Goal: Use online tool/utility: Utilize a website feature to perform a specific function

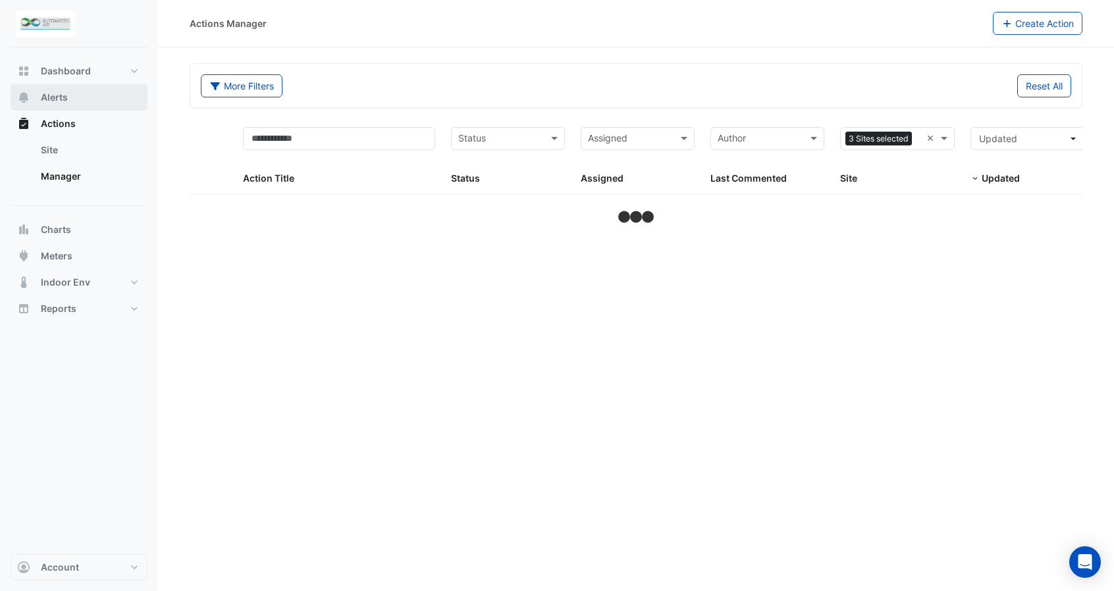
select select "***"
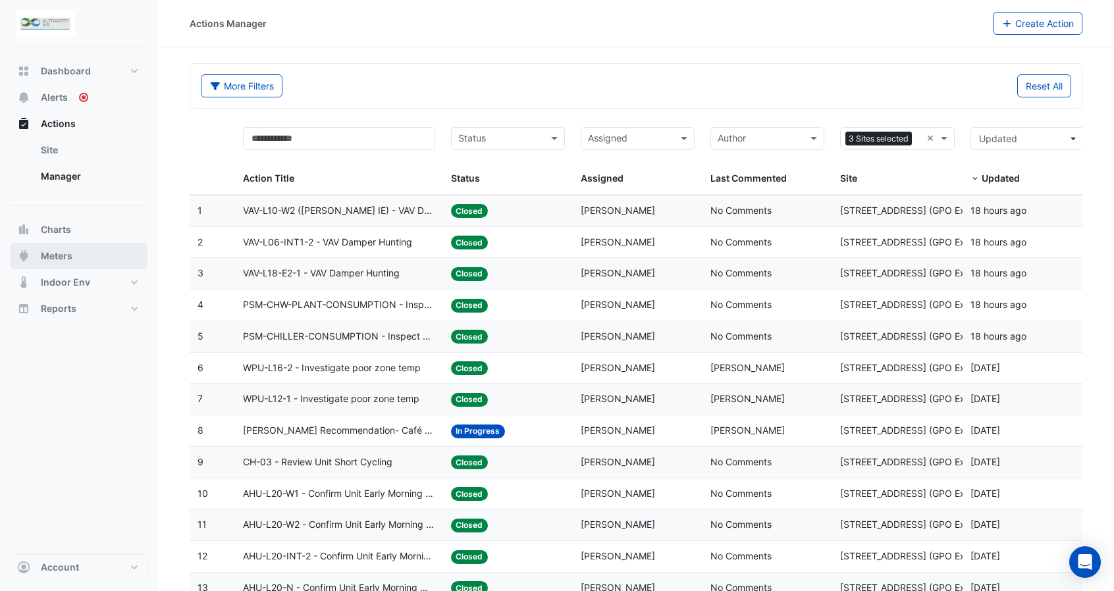
click at [71, 260] on span "Meters" at bounding box center [57, 255] width 32 height 13
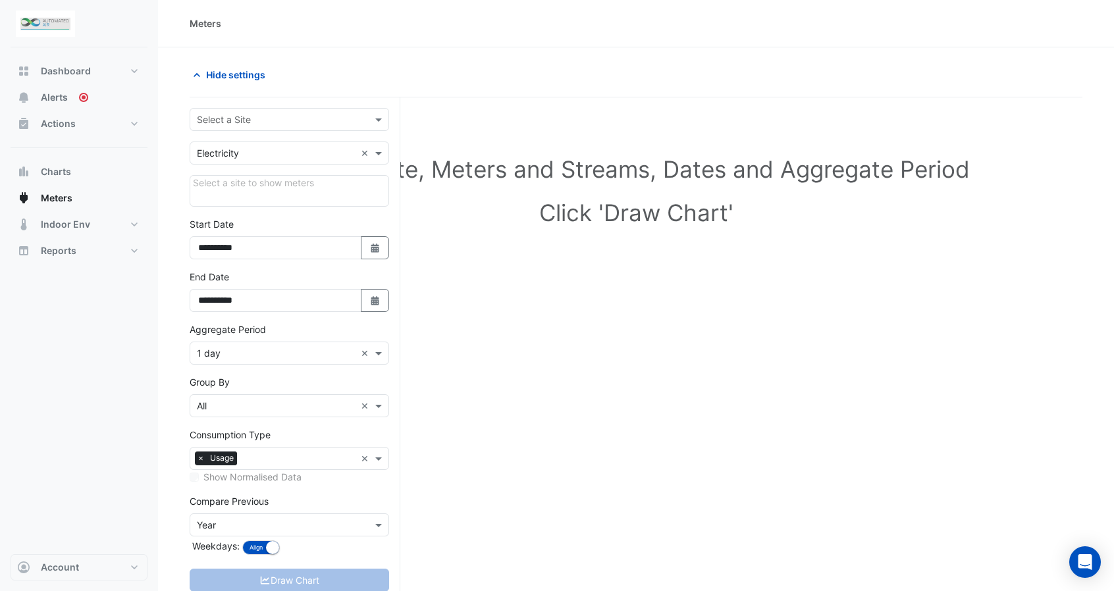
click at [259, 128] on div "Select a Site" at bounding box center [289, 119] width 199 height 23
click at [262, 180] on span "[STREET_ADDRESS]" at bounding box center [244, 185] width 86 height 11
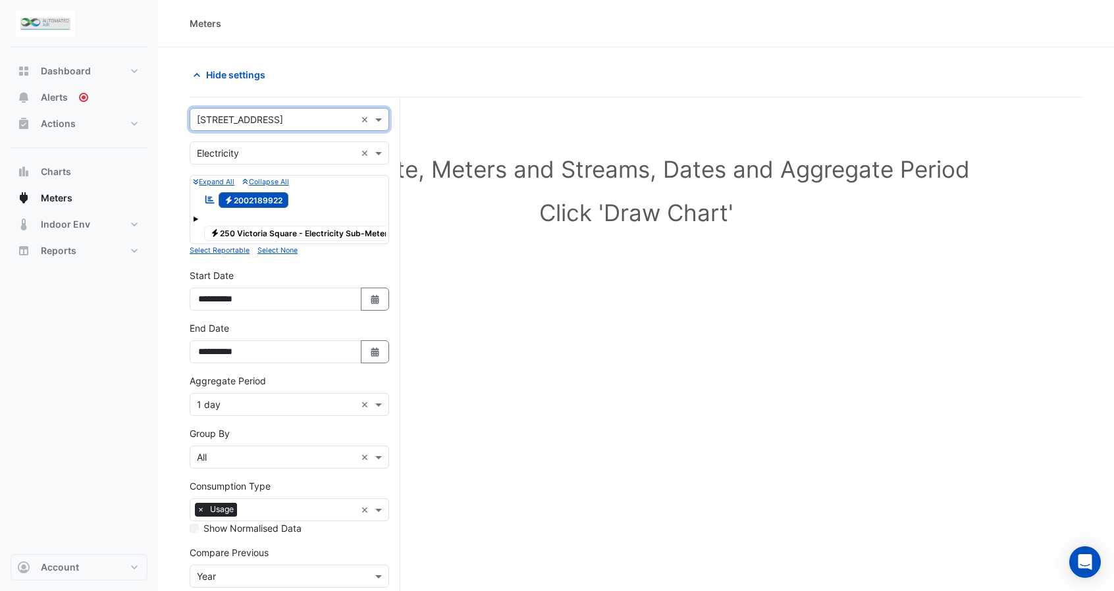
click at [349, 202] on div "Reportable Electricity 2002189922" at bounding box center [289, 200] width 193 height 18
click at [225, 184] on small "Expand All" at bounding box center [213, 182] width 41 height 9
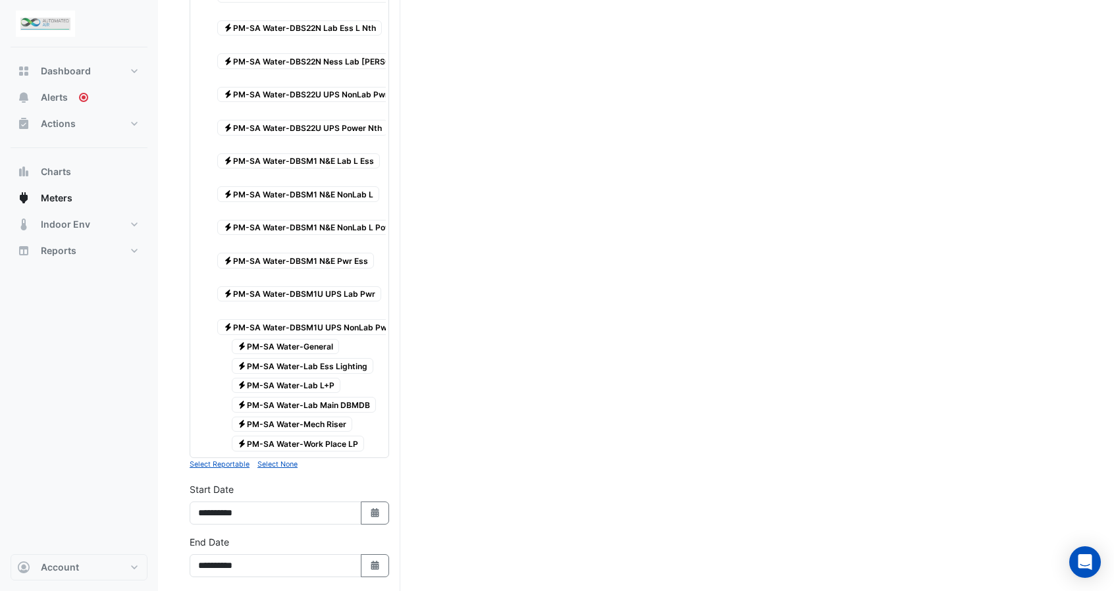
scroll to position [1448, 0]
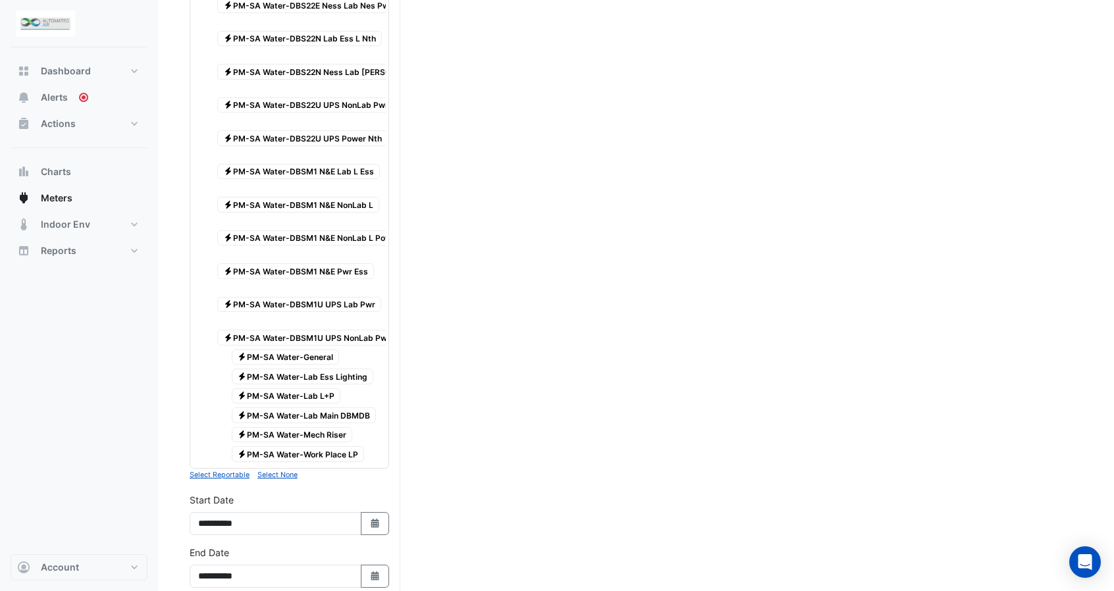
drag, startPoint x: 309, startPoint y: 434, endPoint x: 330, endPoint y: 442, distance: 22.5
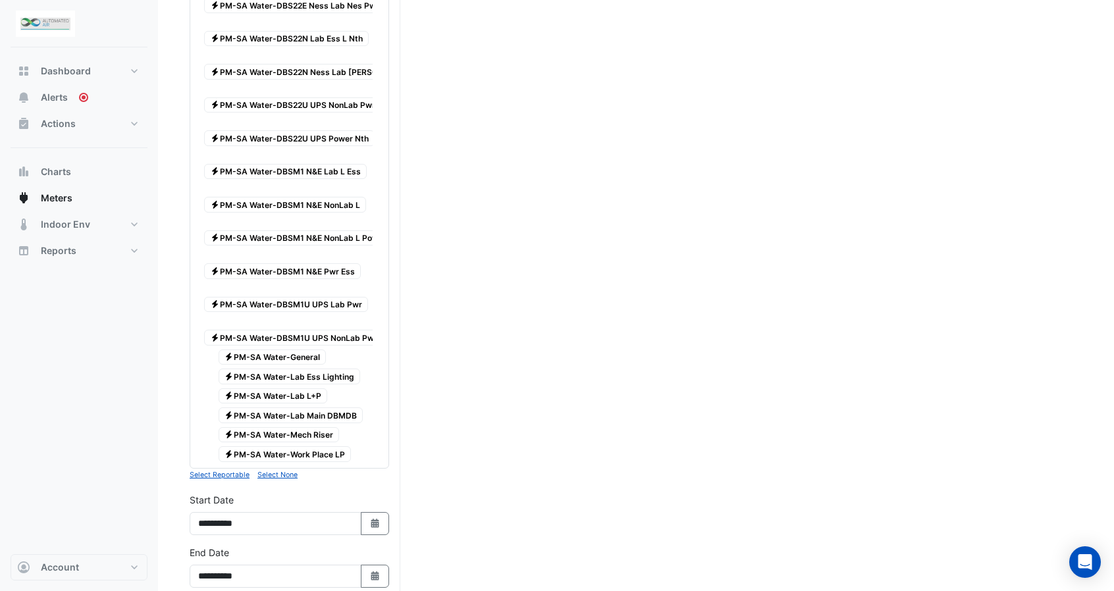
click at [294, 388] on span "Electricity PM-SA Water-Lab L+P" at bounding box center [272, 396] width 109 height 16
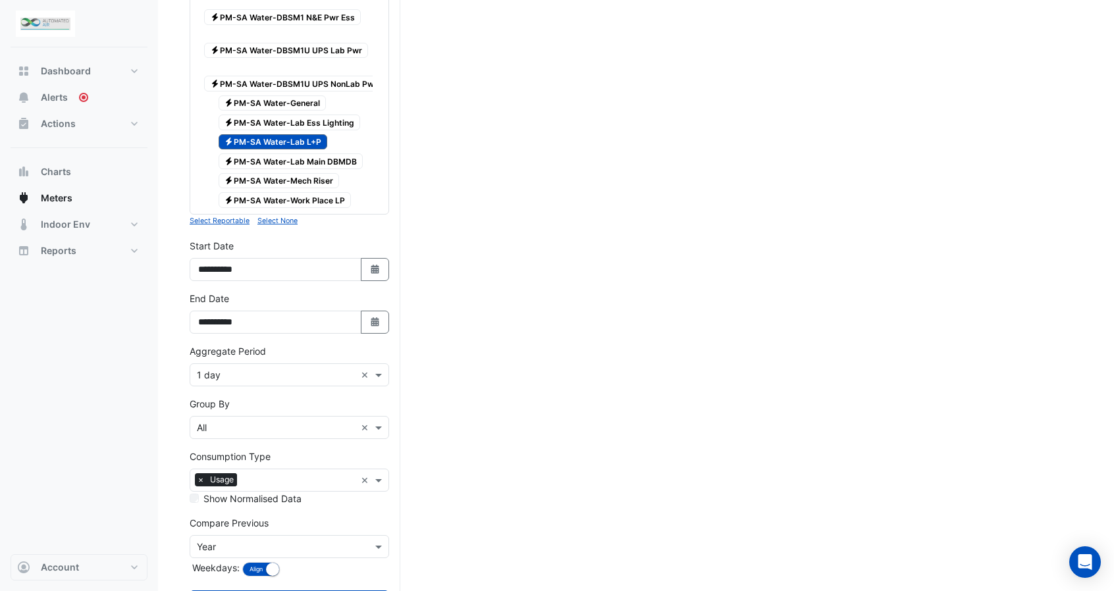
scroll to position [1711, 0]
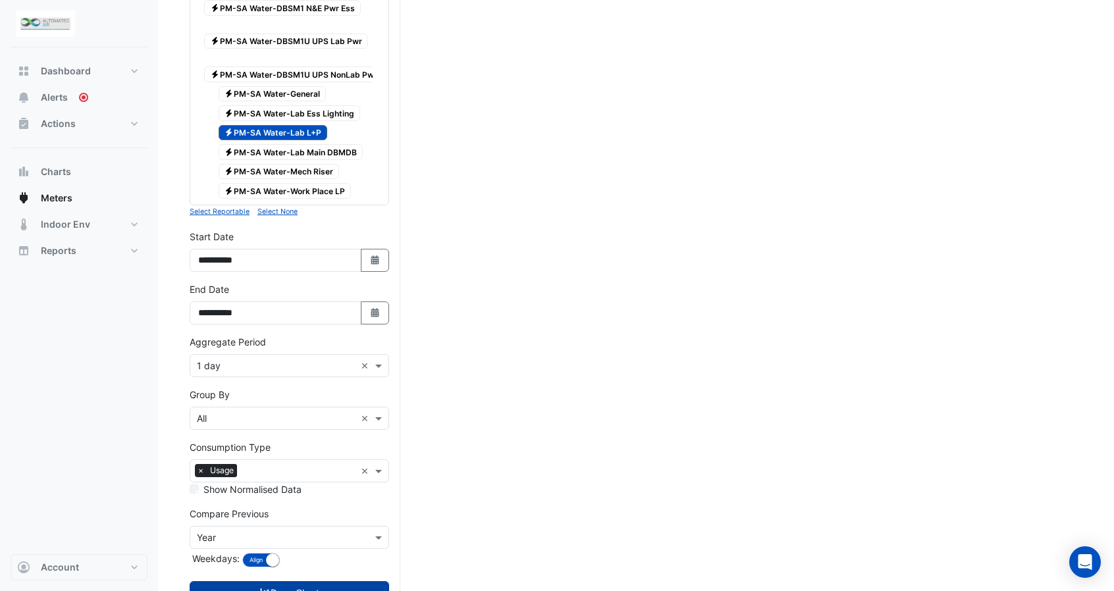
click at [311, 581] on button "Draw Chart" at bounding box center [289, 592] width 199 height 23
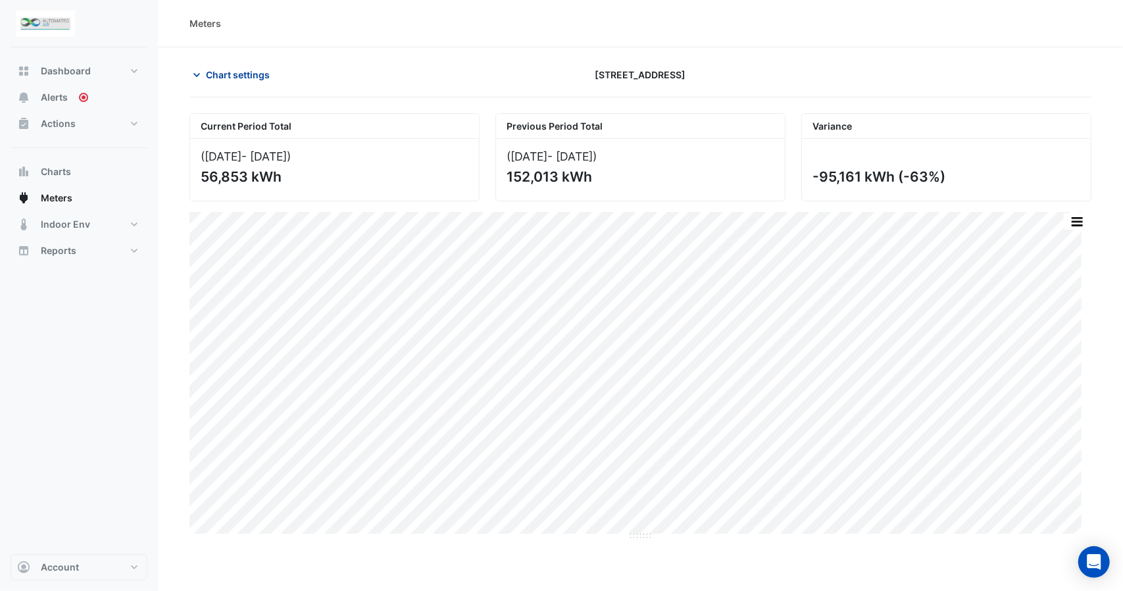
click at [267, 70] on span "Chart settings" at bounding box center [238, 75] width 64 height 14
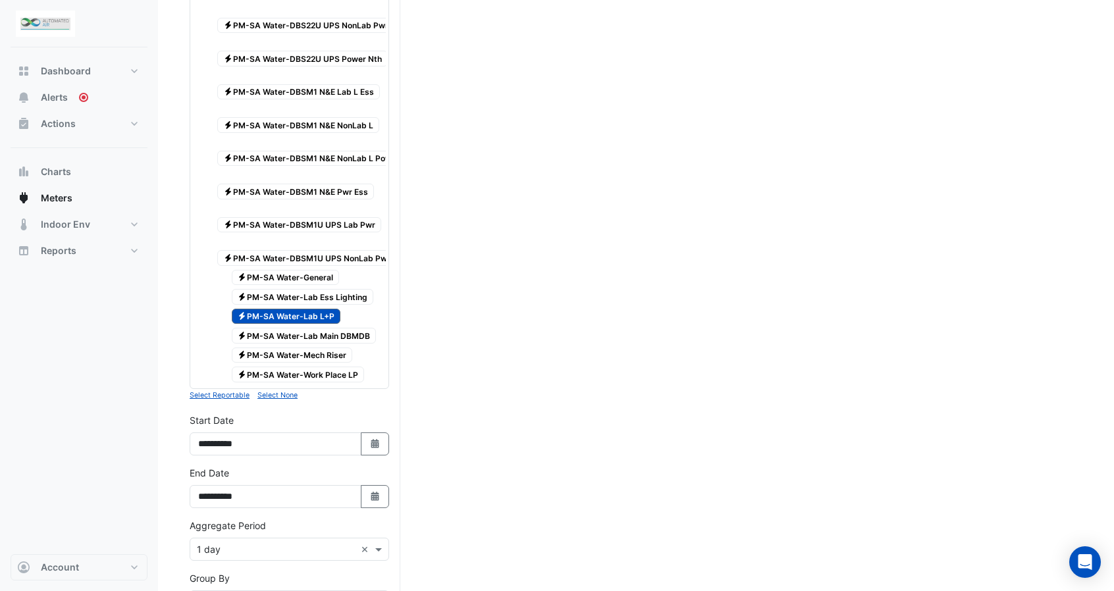
scroll to position [1539, 0]
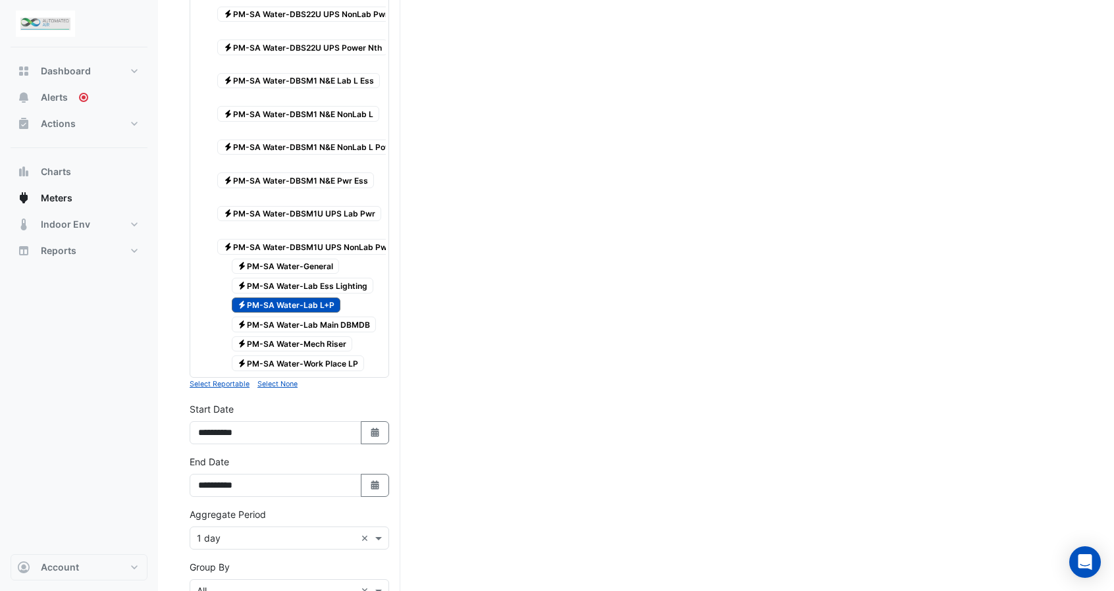
click at [238, 380] on small "Select Reportable" at bounding box center [220, 384] width 60 height 9
click at [294, 239] on span "Electricity PM-SA Water-DBSM1U UPS NonLab Pwr" at bounding box center [306, 247] width 179 height 16
click at [280, 297] on span "Electricity PM-SA Water-Lab L+P" at bounding box center [286, 305] width 109 height 16
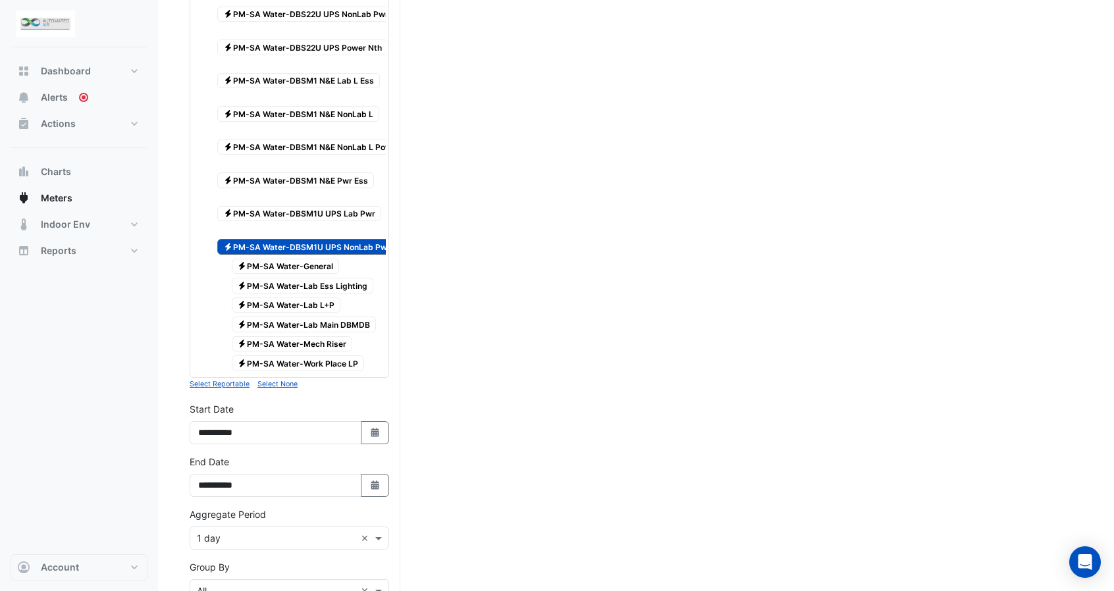
click at [297, 239] on span "Electricity PM-SA Water-DBSM1U UPS NonLab Pwr" at bounding box center [306, 247] width 179 height 16
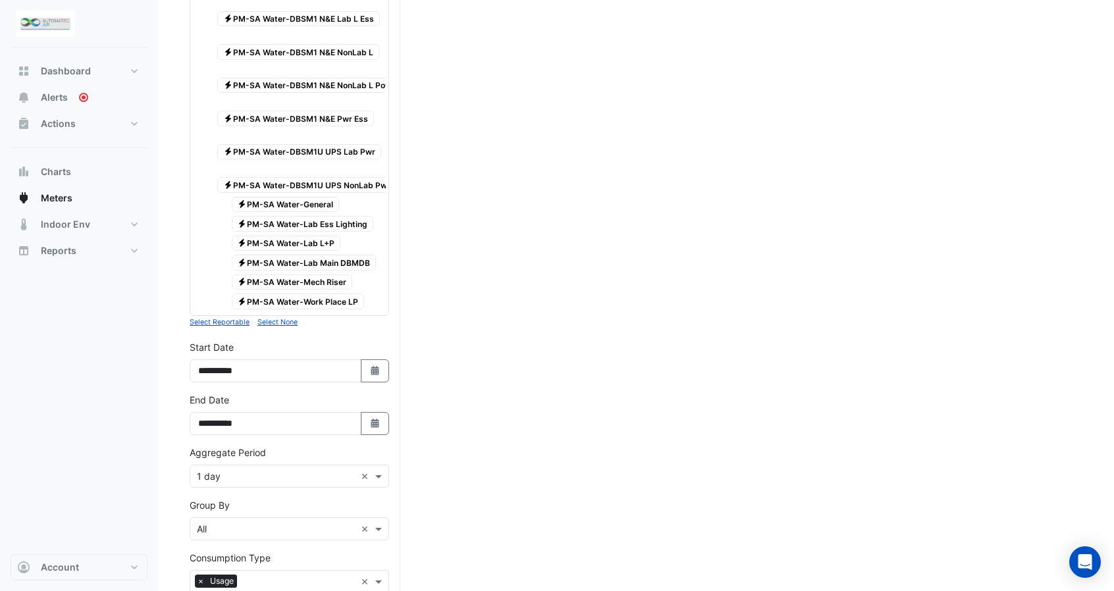
scroll to position [1473, 0]
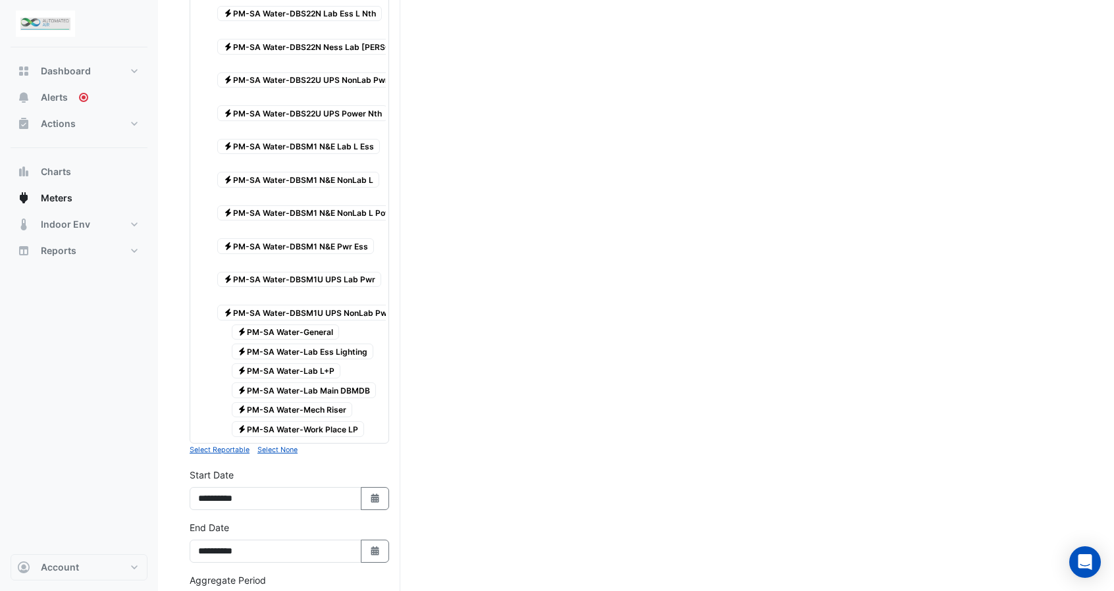
click at [292, 402] on span "Electricity PM-SA Water-Mech Riser" at bounding box center [292, 410] width 121 height 16
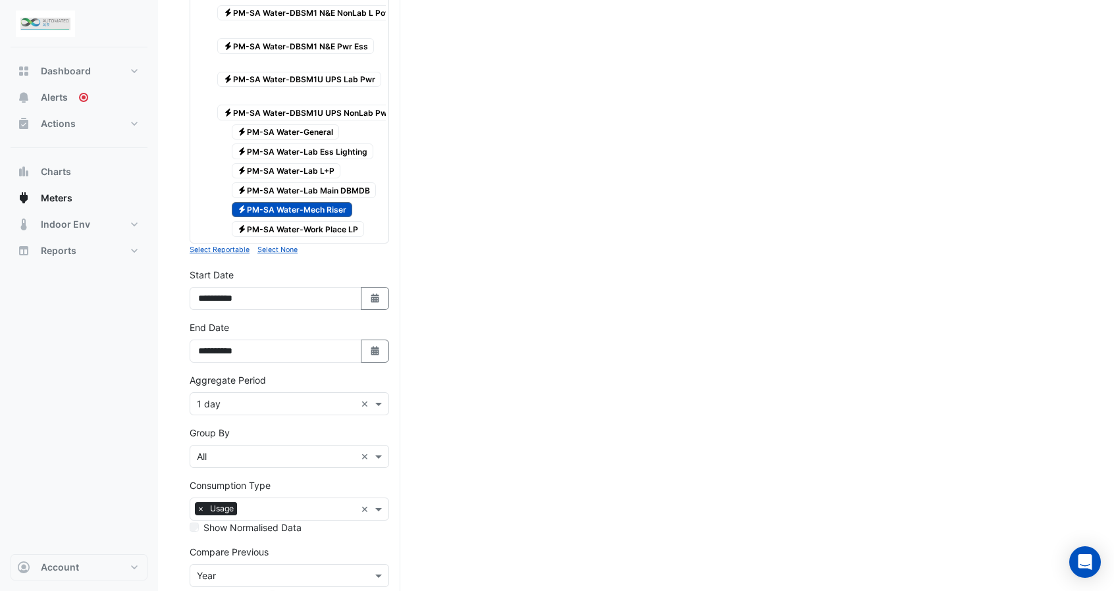
scroll to position [1736, 0]
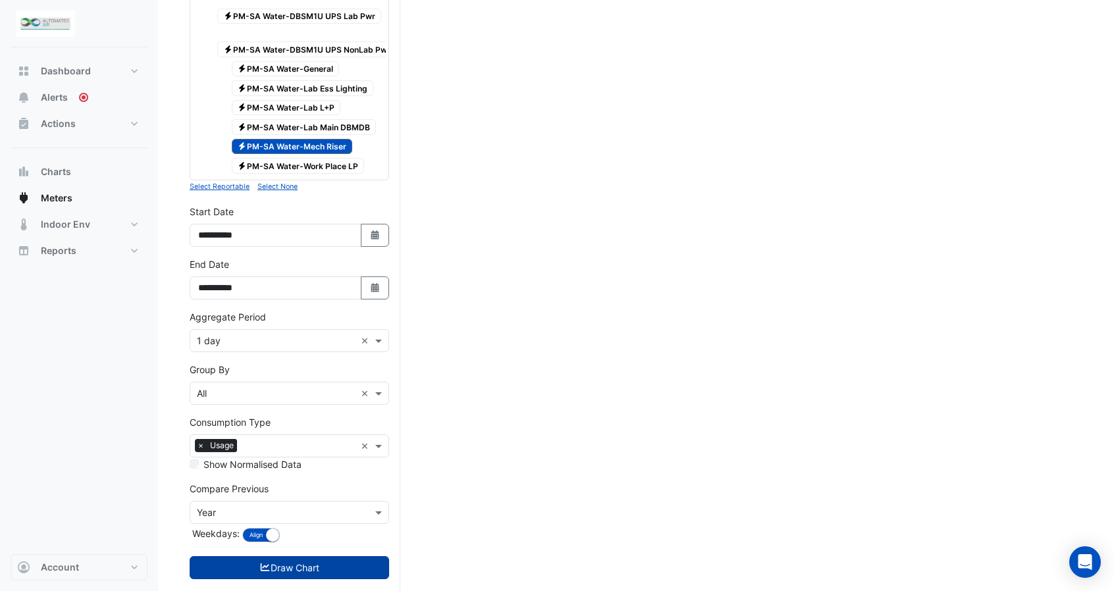
click at [263, 563] on icon "submit" at bounding box center [265, 567] width 12 height 9
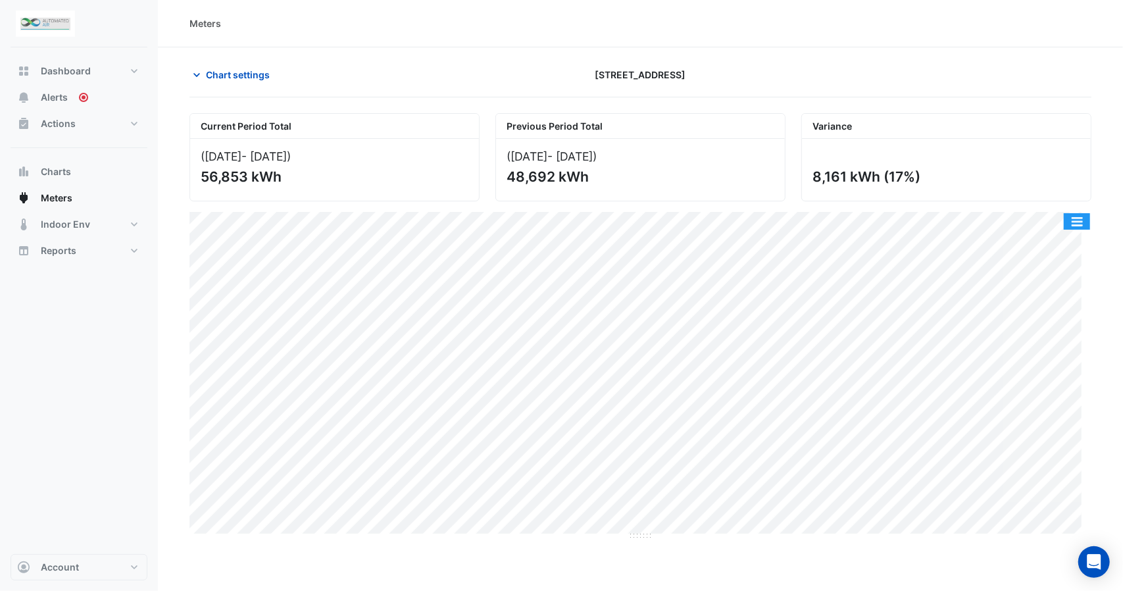
click at [1086, 220] on button "button" at bounding box center [1077, 221] width 26 height 16
click at [1083, 220] on button "button" at bounding box center [1077, 221] width 26 height 16
click at [1014, 84] on div at bounding box center [947, 74] width 306 height 23
click at [234, 72] on span "Chart settings" at bounding box center [238, 75] width 64 height 14
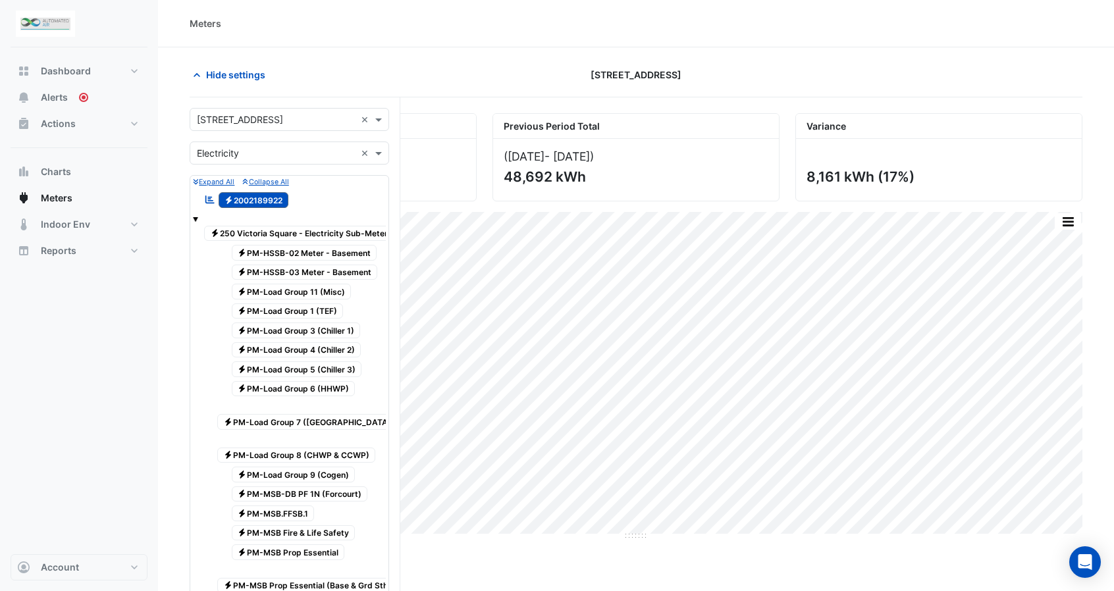
click at [878, 46] on div "Meters" at bounding box center [636, 23] width 956 height 47
click at [490, 39] on div "Meters" at bounding box center [636, 23] width 956 height 47
click at [423, 91] on div "Hide settings [STREET_ADDRESS]" at bounding box center [636, 80] width 892 height 34
click at [199, 68] on icon "button" at bounding box center [196, 74] width 13 height 13
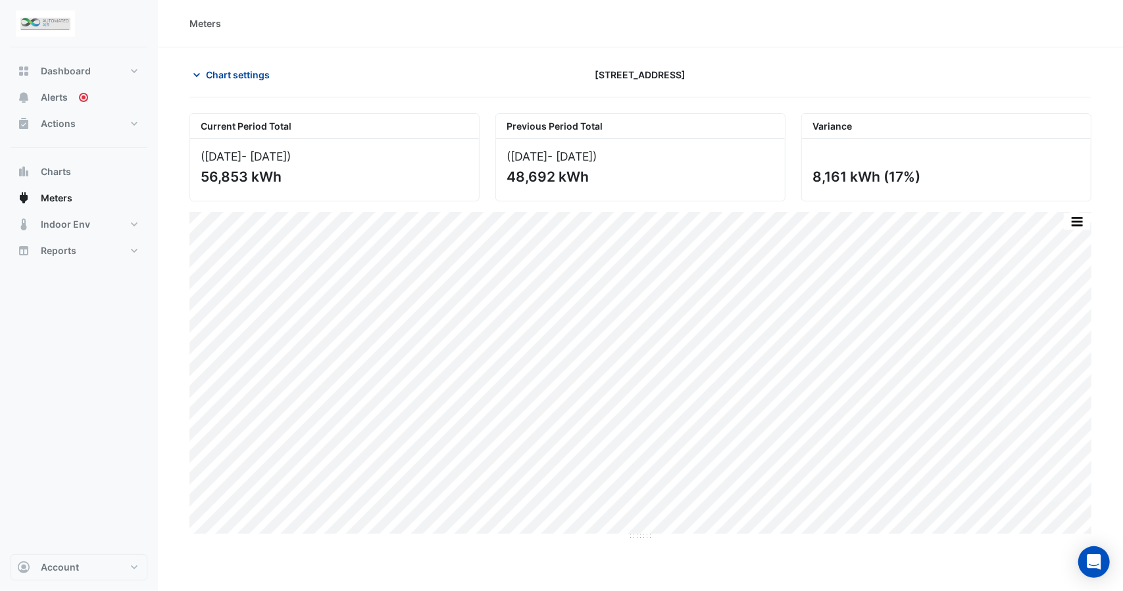
drag, startPoint x: 200, startPoint y: 69, endPoint x: 240, endPoint y: 82, distance: 41.6
click at [207, 76] on button "Chart settings" at bounding box center [234, 74] width 89 height 23
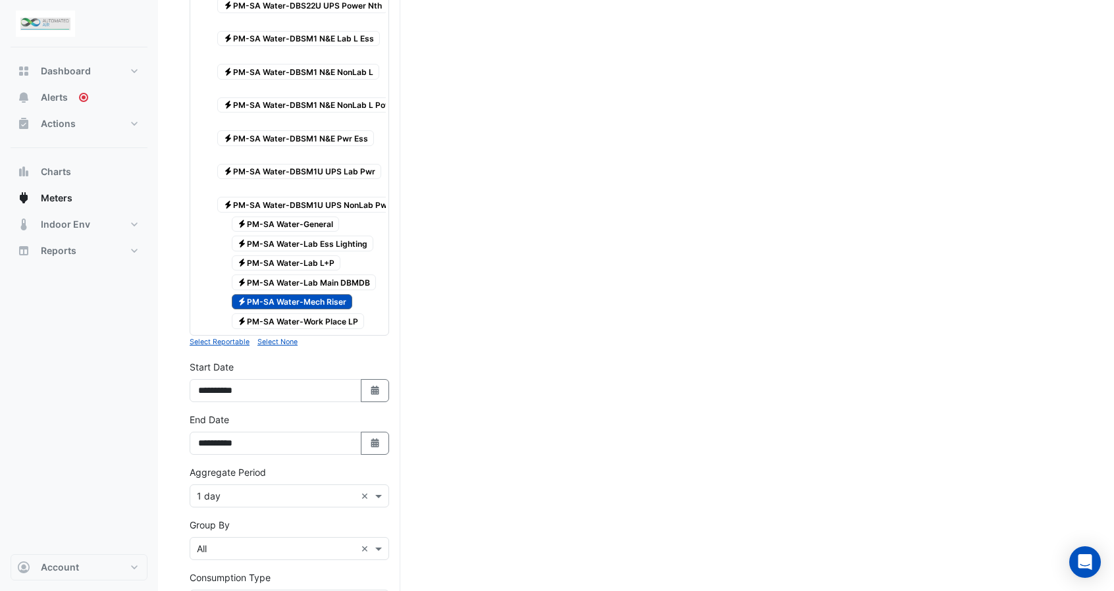
scroll to position [1514, 0]
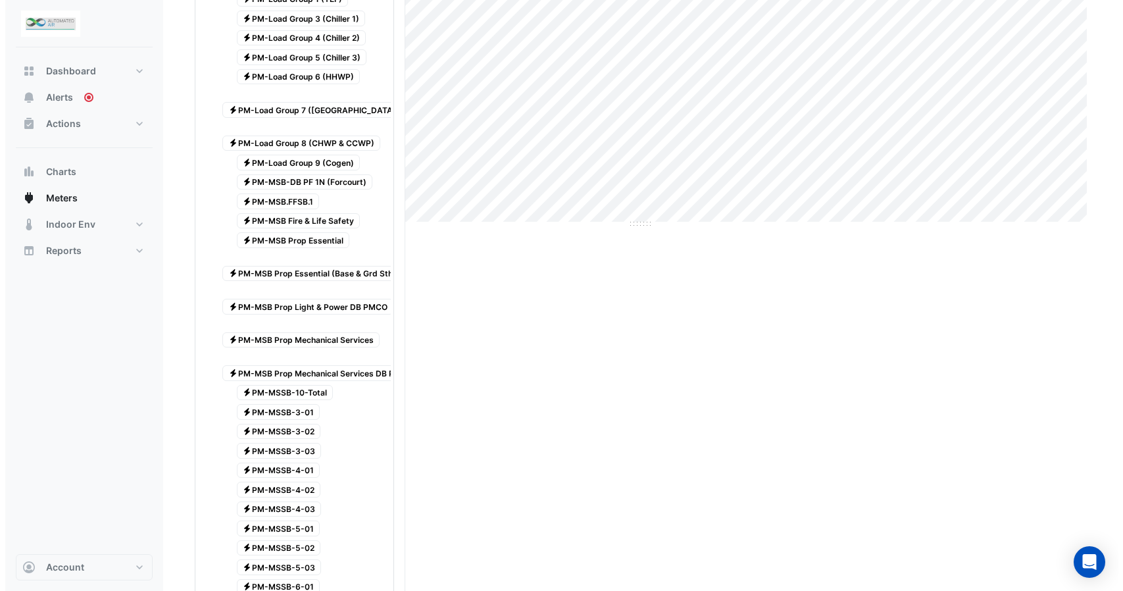
scroll to position [0, 0]
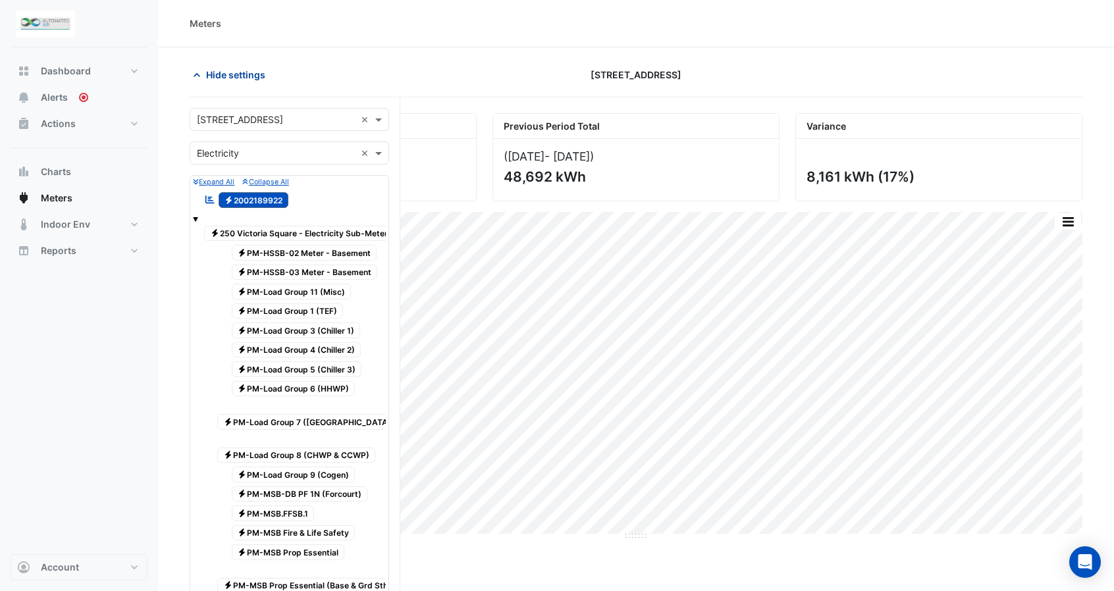
click at [230, 66] on button "Hide settings" at bounding box center [232, 74] width 84 height 23
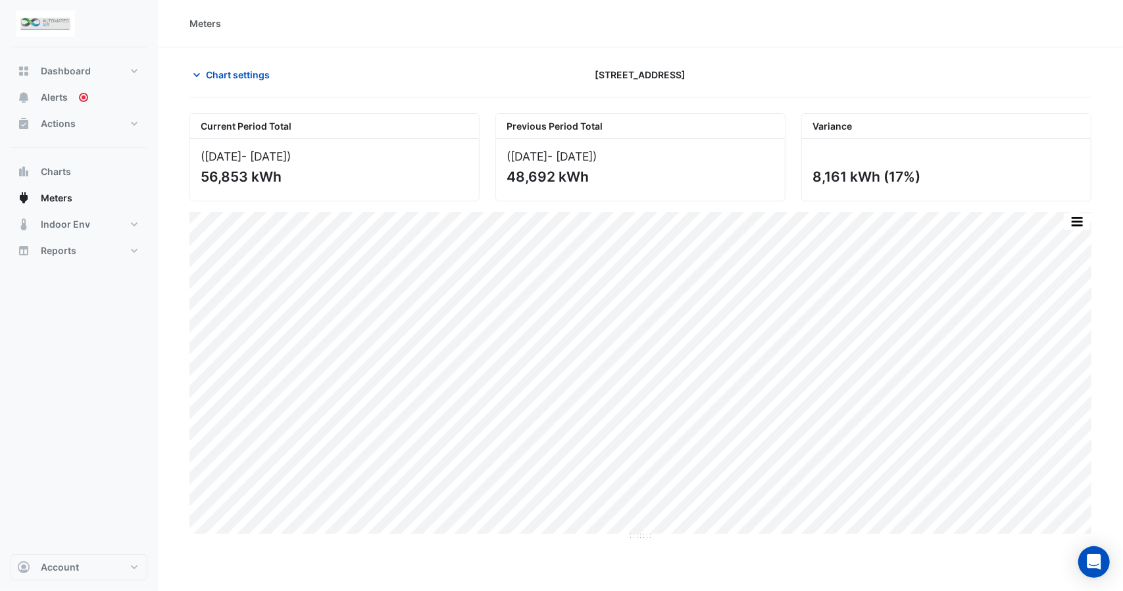
click at [857, 65] on div at bounding box center [947, 74] width 306 height 23
click at [771, 149] on div "([DATE] - [DATE] )" at bounding box center [641, 156] width 268 height 14
